Goal: Check status: Check status

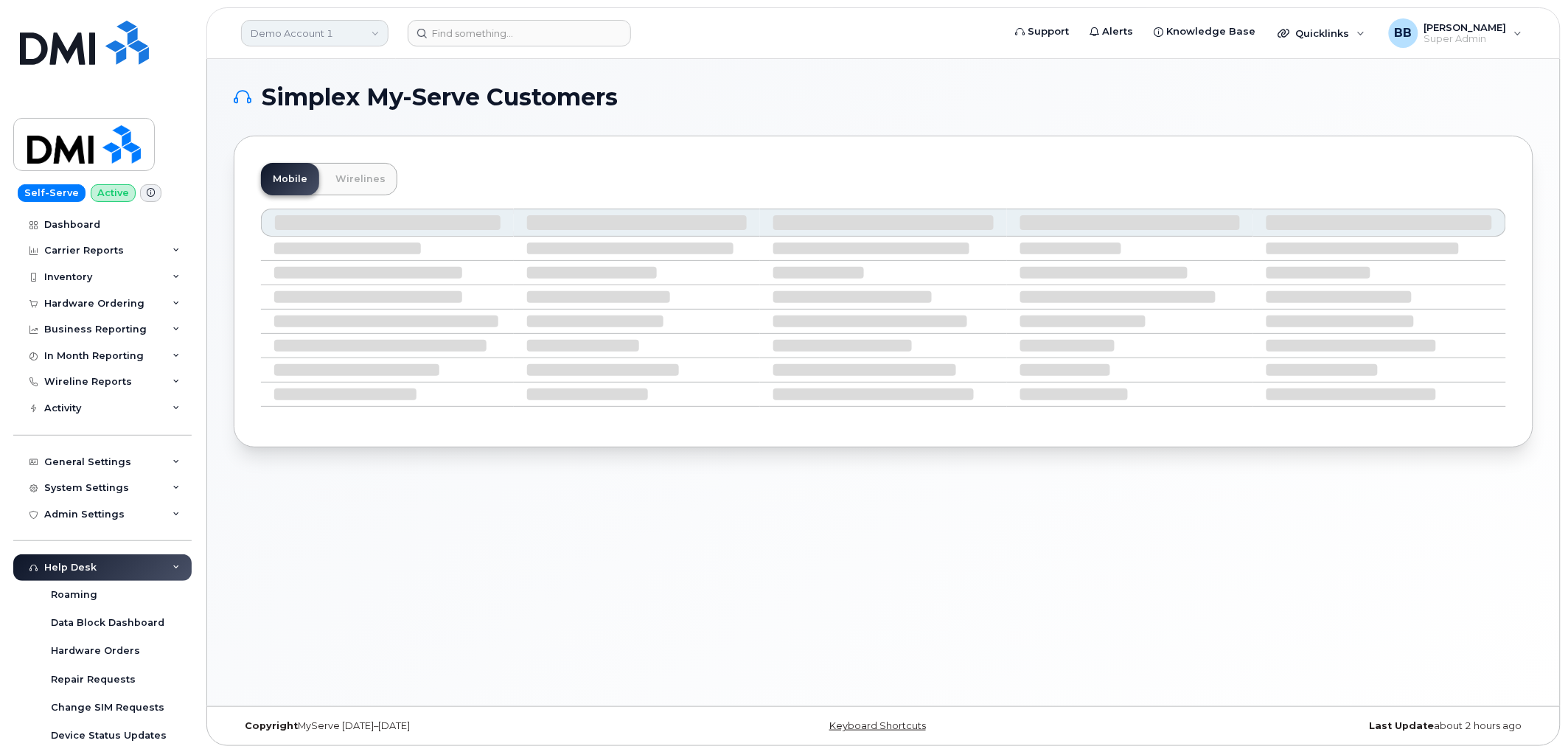
click at [362, 38] on link "Demo Account 1" at bounding box center [315, 33] width 148 height 26
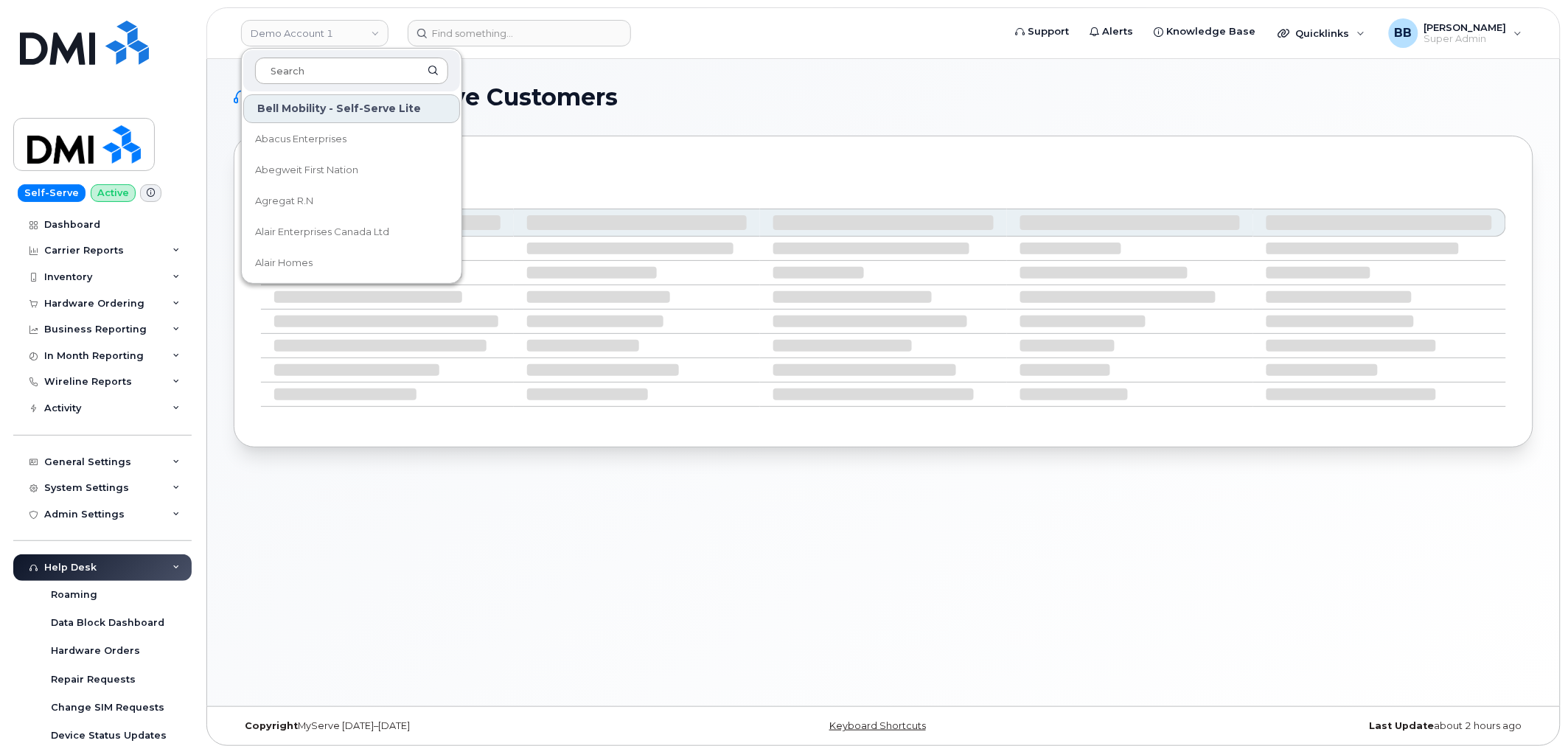
click at [317, 75] on input at bounding box center [351, 71] width 193 height 26
type input "GOA"
click at [318, 134] on span "Government of Alberta ([GEOGRAPHIC_DATA])" at bounding box center [339, 139] width 169 height 28
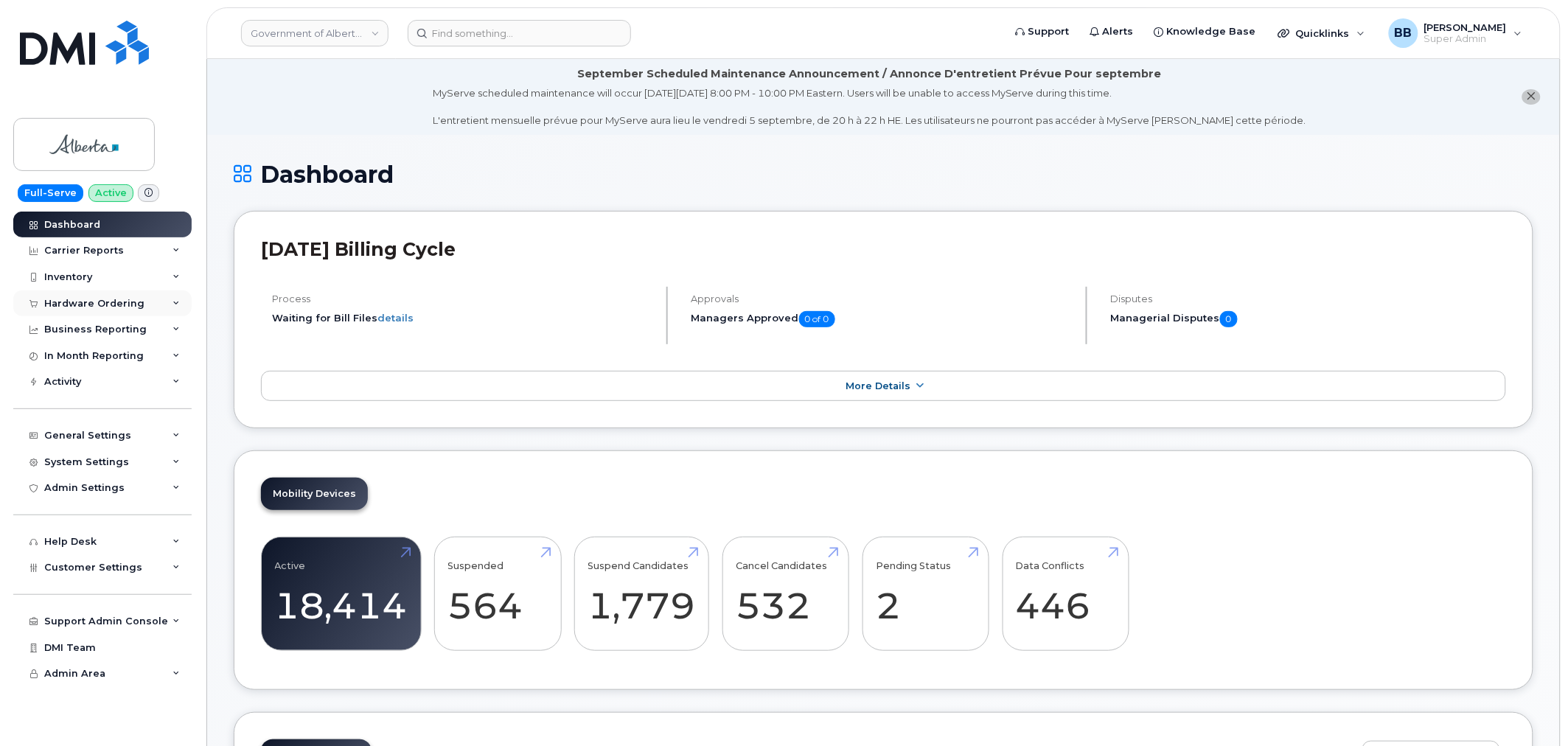
click at [58, 303] on div "Hardware Ordering" at bounding box center [94, 303] width 100 height 12
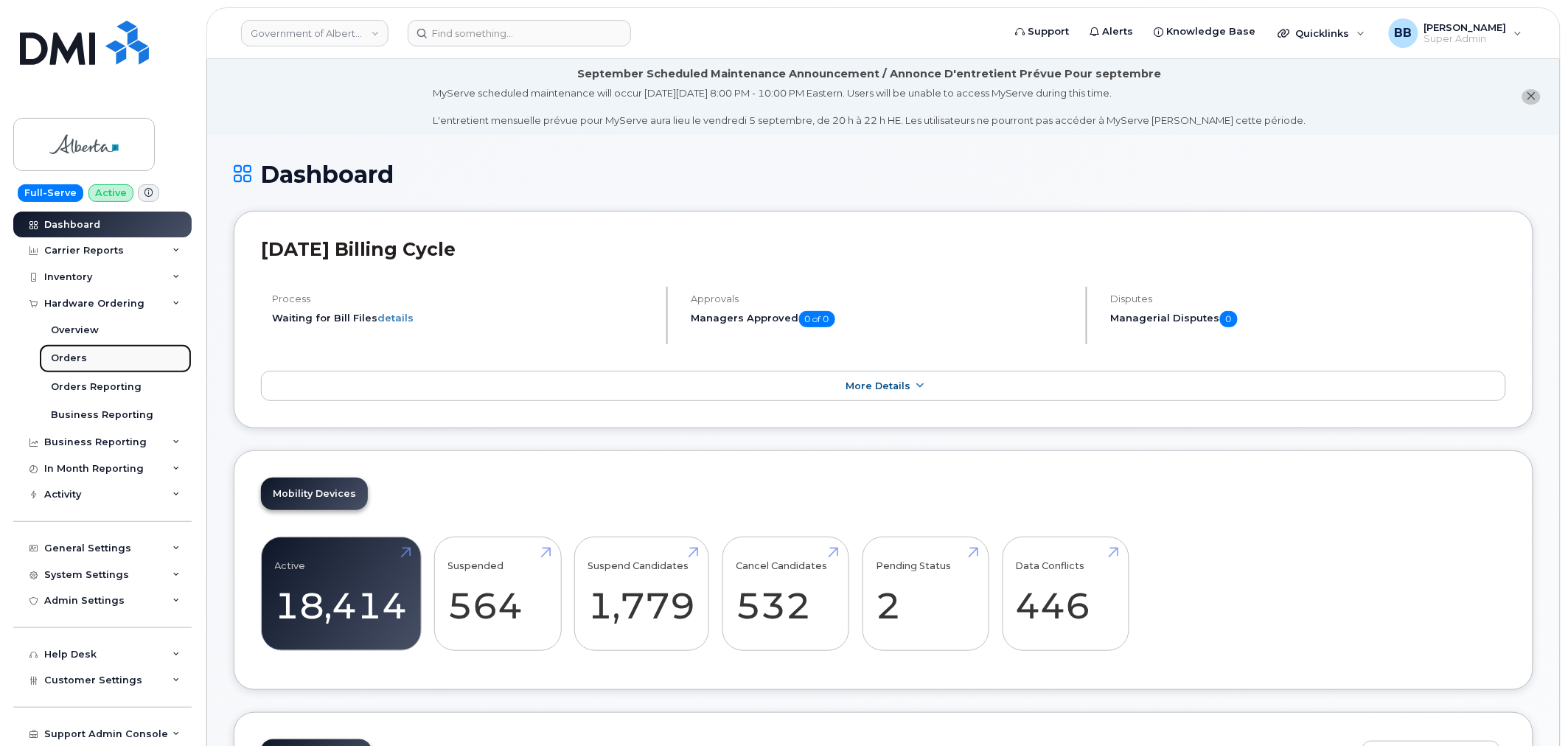
click at [72, 360] on div "Orders" at bounding box center [68, 358] width 36 height 13
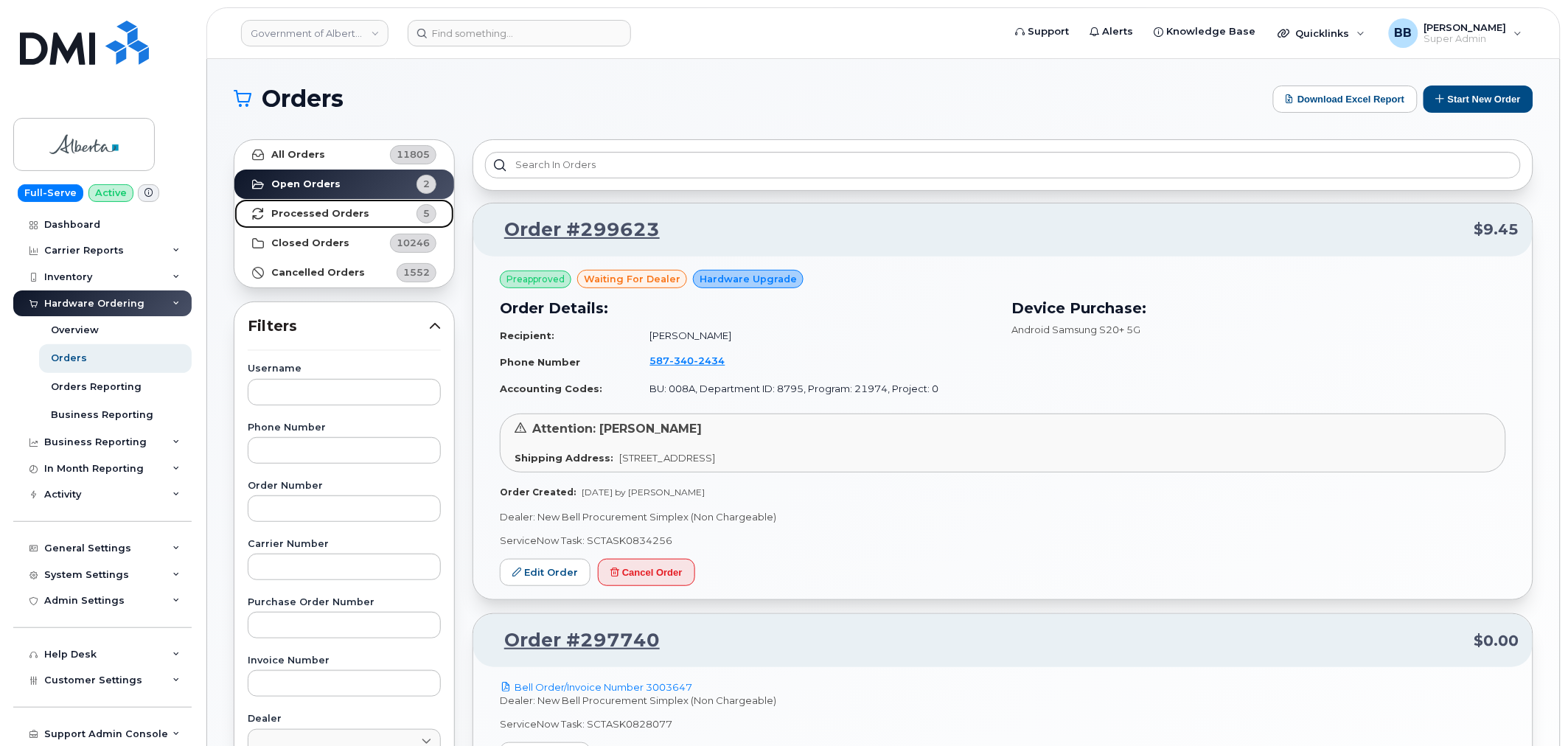
click at [341, 214] on strong "Processed Orders" at bounding box center [320, 213] width 98 height 12
